Goal: Task Accomplishment & Management: Use online tool/utility

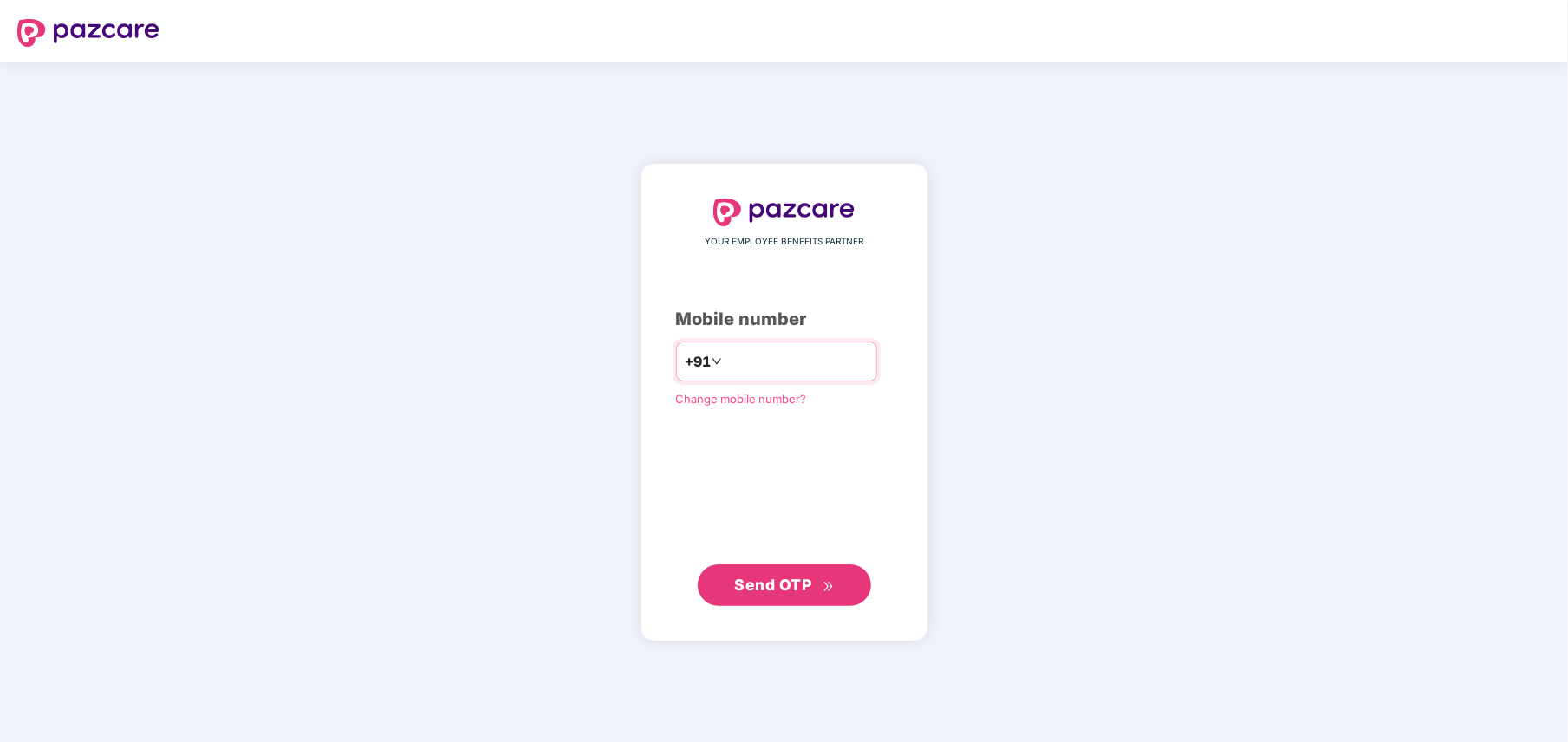
type input "**********"
click at [816, 587] on span "Send OTP" at bounding box center [784, 585] width 100 height 25
click at [798, 577] on span "Send OTP" at bounding box center [773, 583] width 77 height 18
click at [763, 354] on input "number" at bounding box center [797, 361] width 142 height 28
type input "**********"
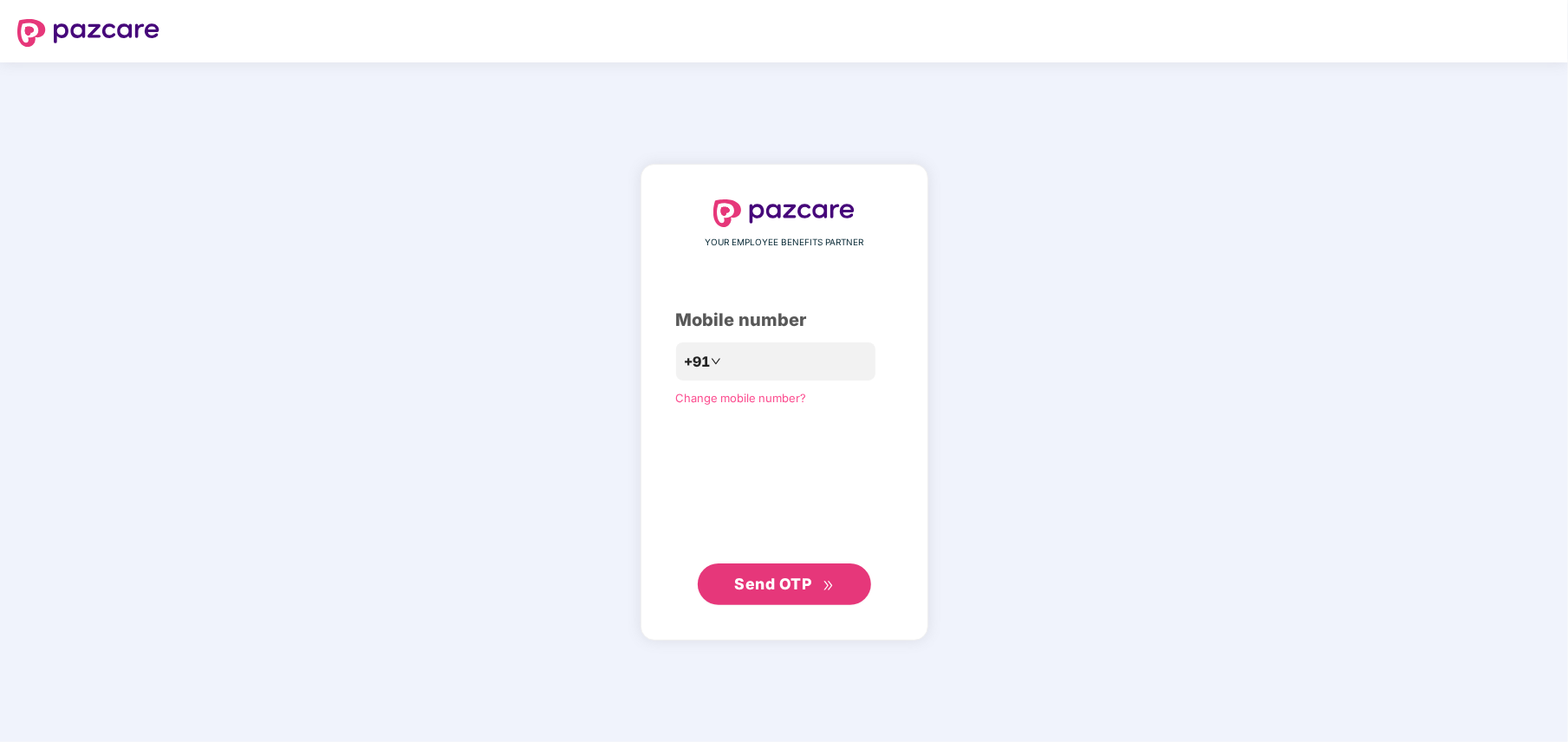
click at [781, 582] on span "Send OTP" at bounding box center [773, 583] width 77 height 18
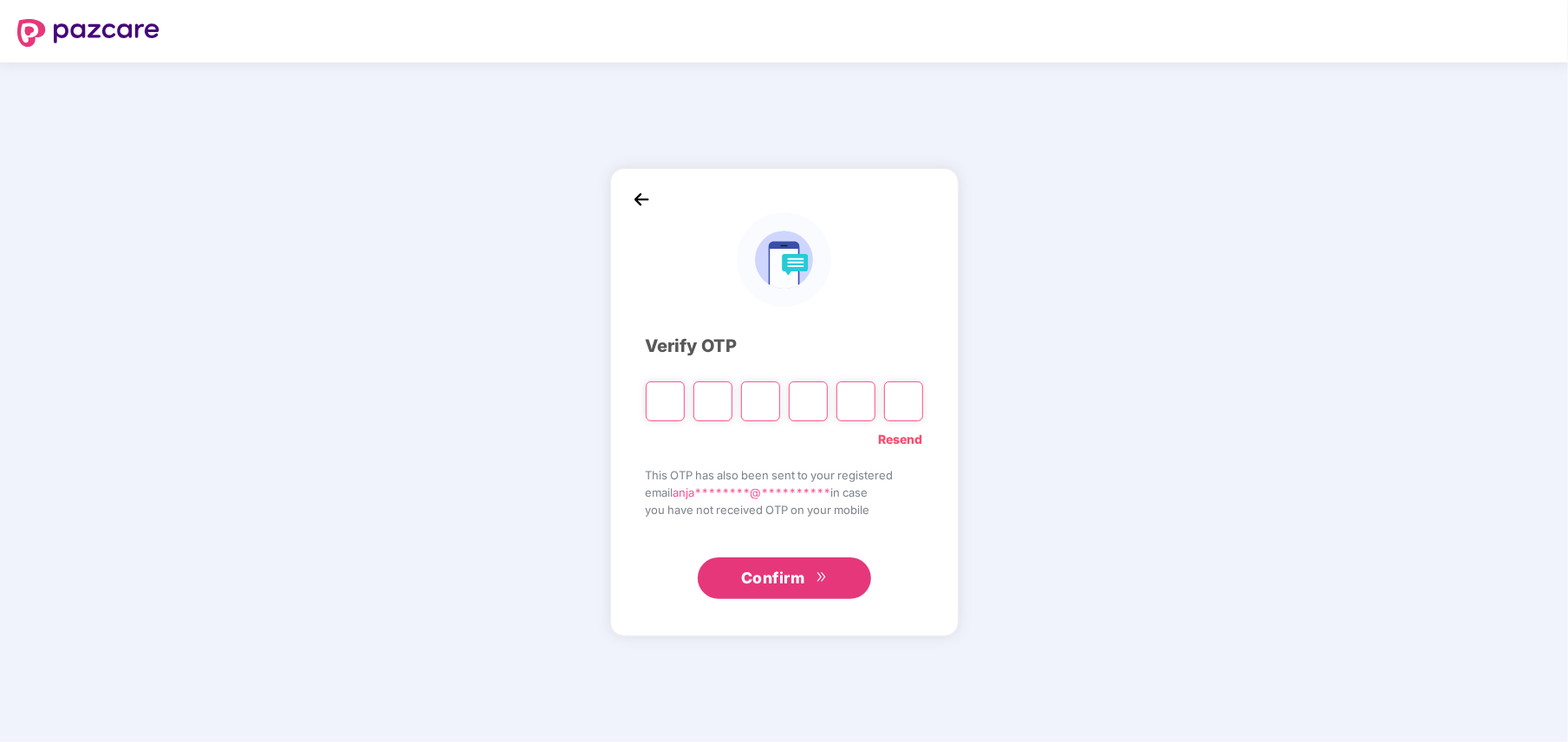
type input "*"
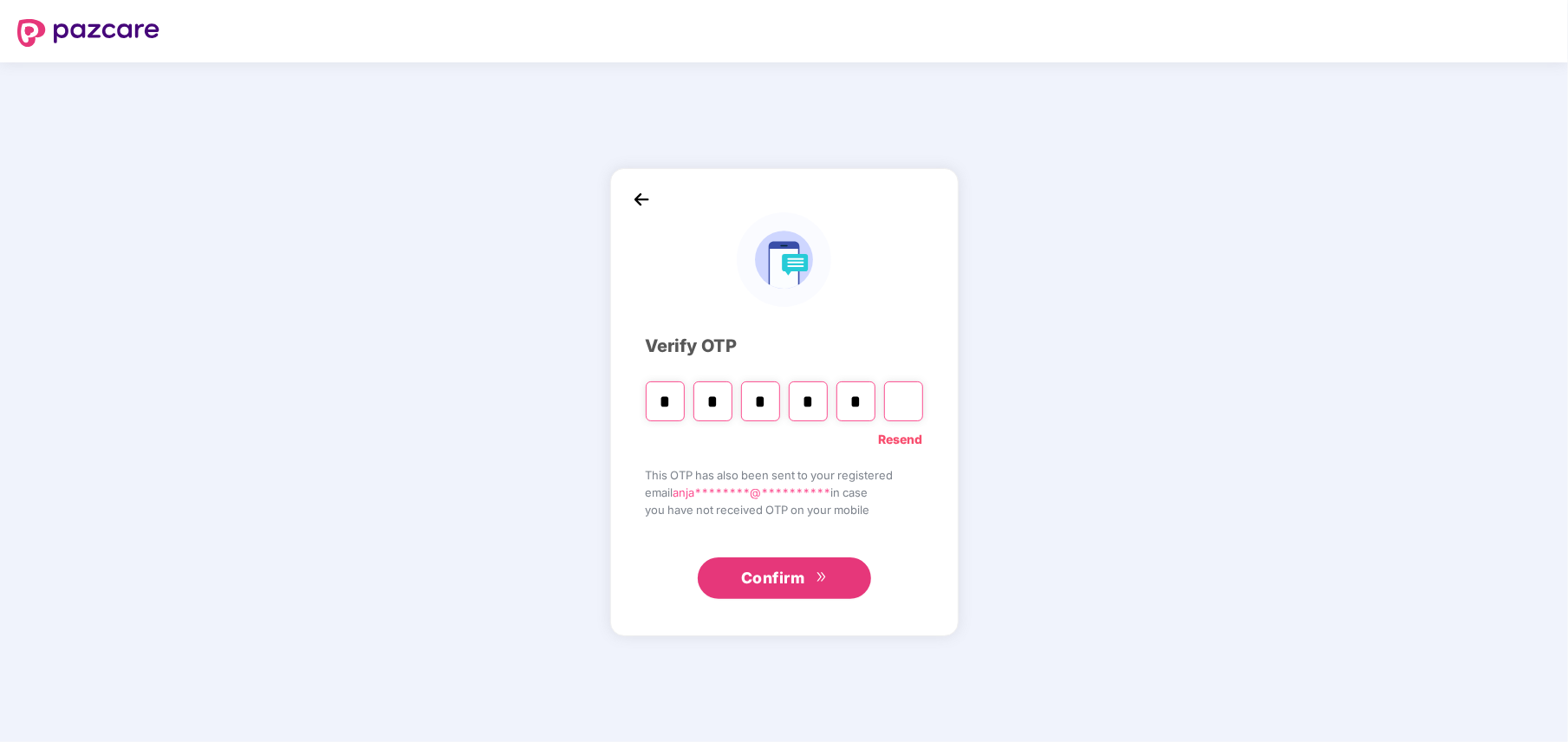
type input "*"
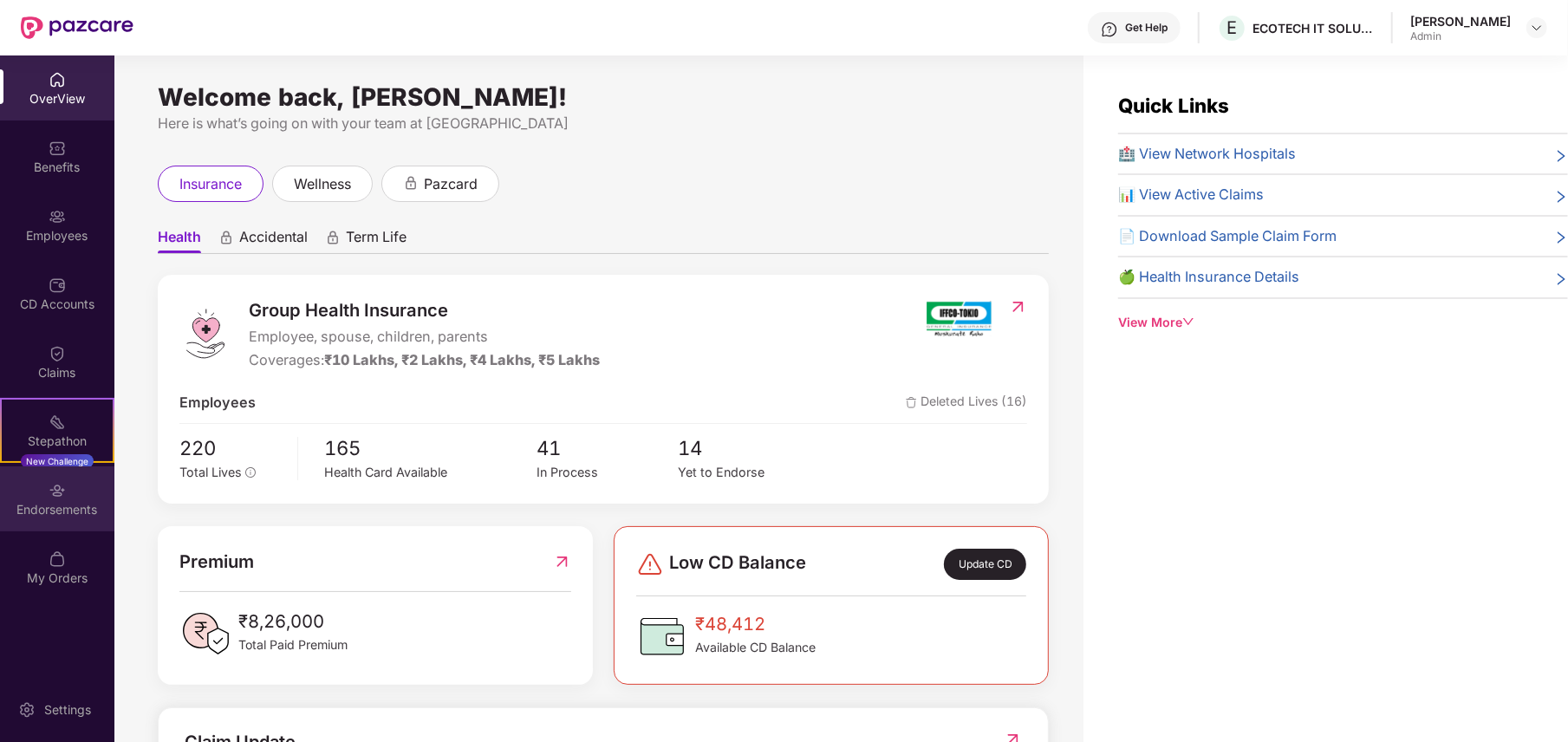
click at [69, 506] on div "Endorsements" at bounding box center [57, 510] width 114 height 18
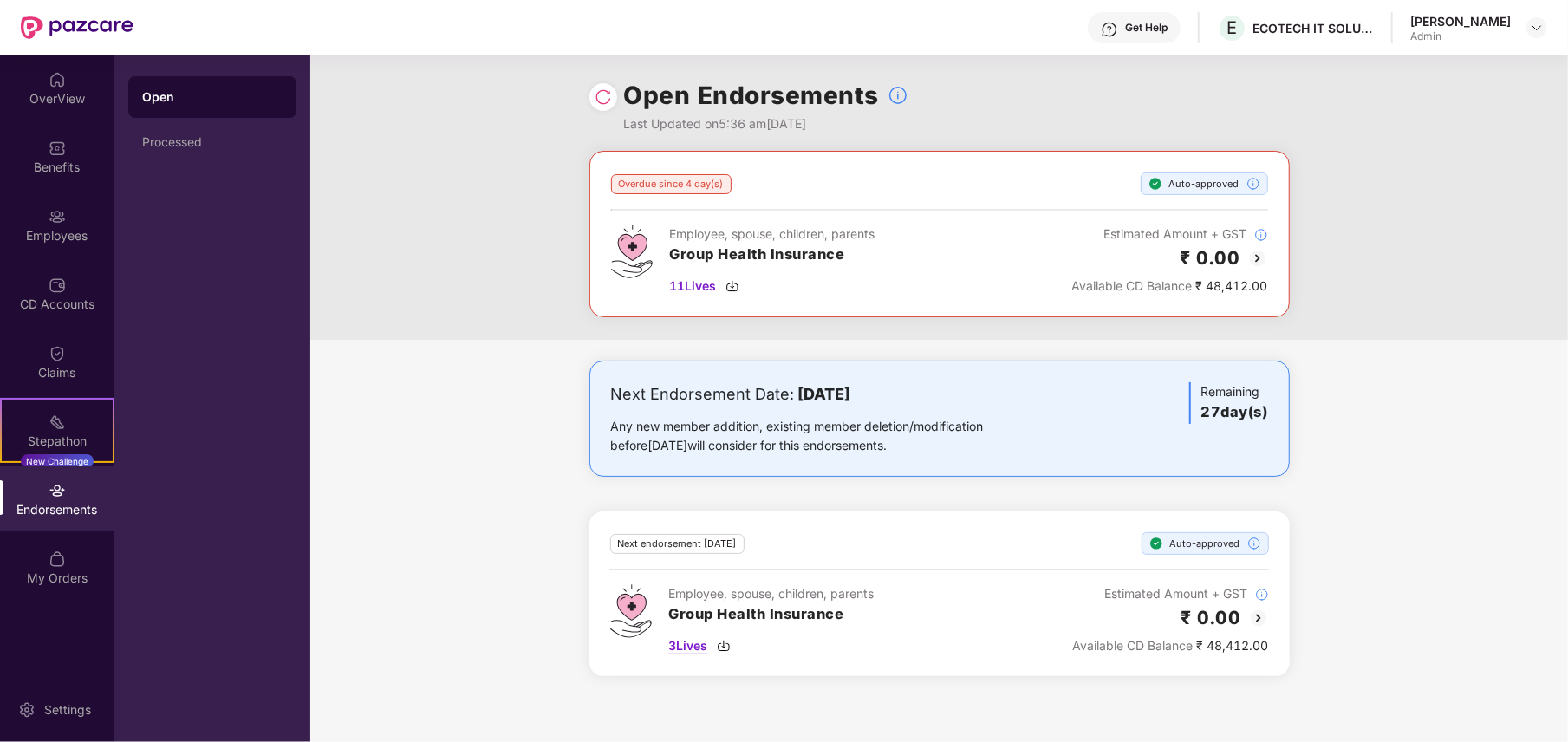
click at [695, 652] on span "3 Lives" at bounding box center [689, 646] width 39 height 19
click at [64, 288] on img at bounding box center [57, 285] width 18 height 18
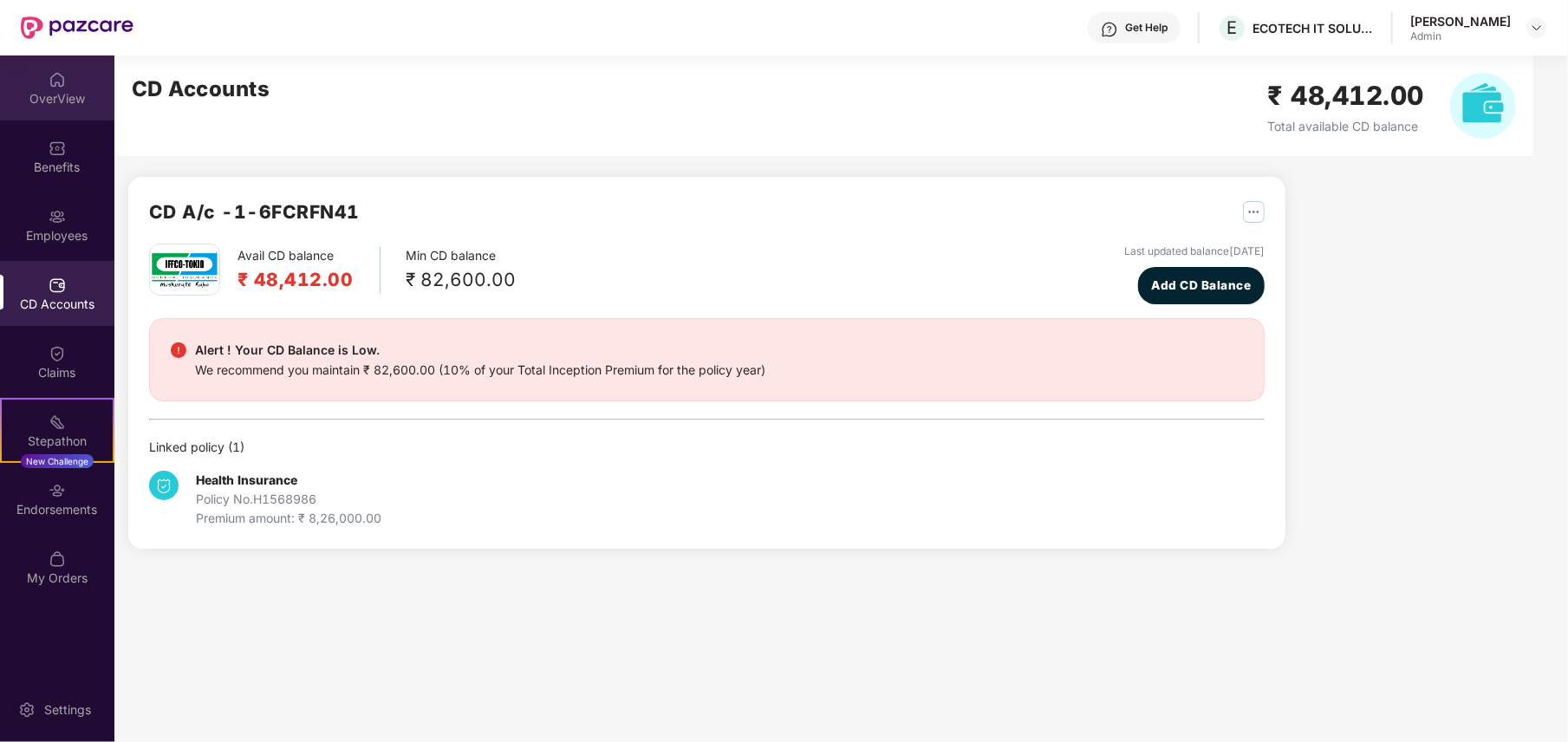
click at [33, 83] on div "OverView" at bounding box center [57, 88] width 114 height 65
